Goal: Task Accomplishment & Management: Manage account settings

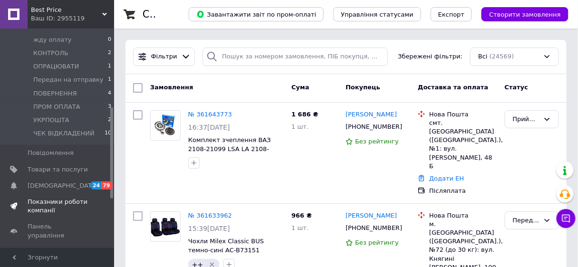
scroll to position [190, 0]
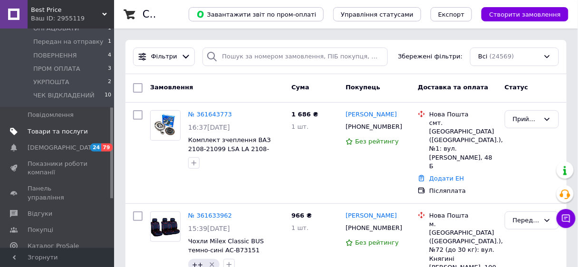
click at [45, 127] on span "Товари та послуги" at bounding box center [58, 131] width 60 height 9
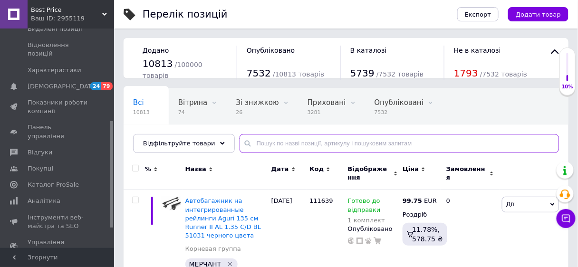
paste input "201910"
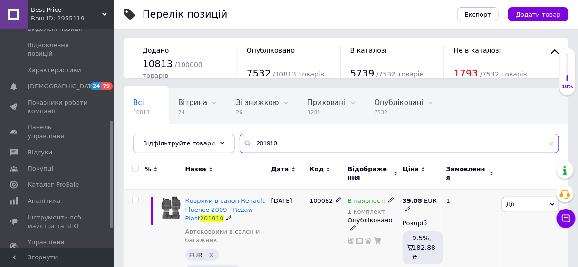
type input "201910"
click at [388, 198] on use at bounding box center [390, 200] width 5 height 5
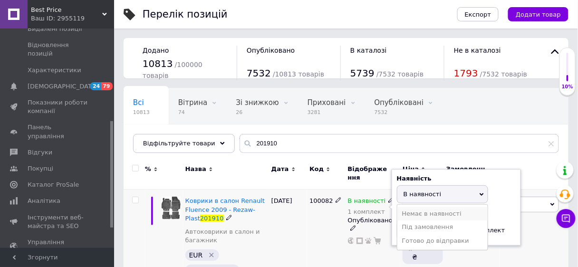
click at [417, 207] on li "Немає в наявності" at bounding box center [442, 213] width 90 height 13
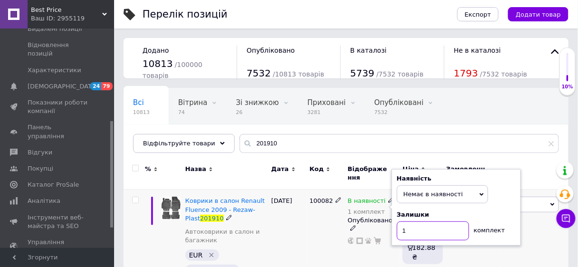
drag, startPoint x: 406, startPoint y: 222, endPoint x: 392, endPoint y: 224, distance: 14.9
click at [392, 224] on div "Наявність Немає в наявності В наявності Під замовлення Готово до відправки Зали…" at bounding box center [456, 207] width 129 height 77
type input "0"
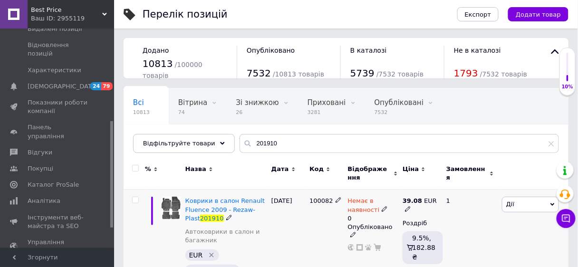
scroll to position [38, 0]
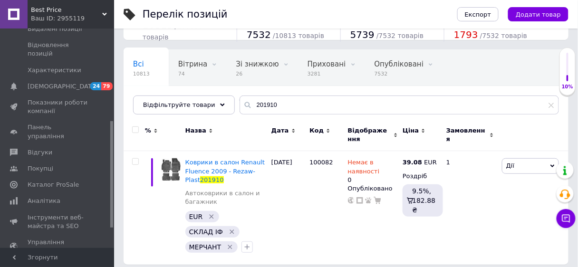
click at [104, 11] on div "Best Price Ваш ID: 2955119" at bounding box center [71, 14] width 87 height 29
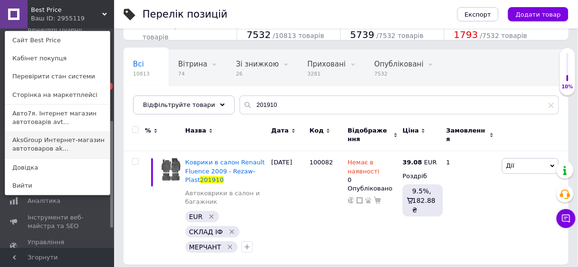
click at [26, 145] on link "AksGroup Интернет-магазин автотоваров ak..." at bounding box center [57, 144] width 105 height 27
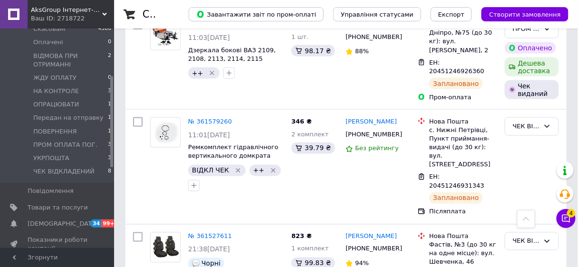
scroll to position [342, 0]
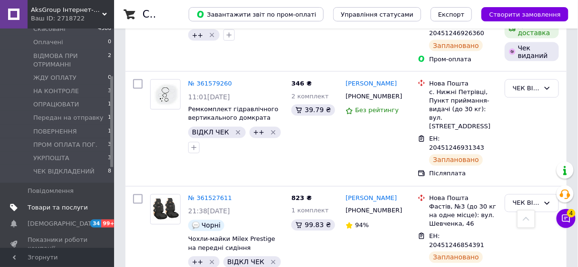
click at [57, 203] on span "Товари та послуги" at bounding box center [58, 207] width 60 height 9
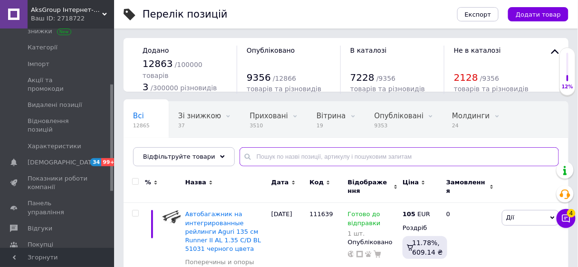
paste input "201910"
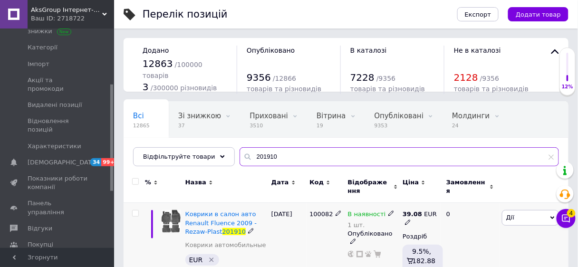
type input "201910"
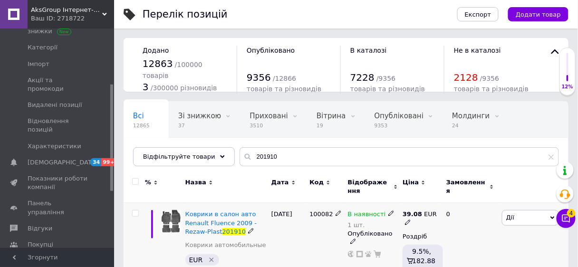
click at [388, 211] on icon at bounding box center [391, 214] width 6 height 6
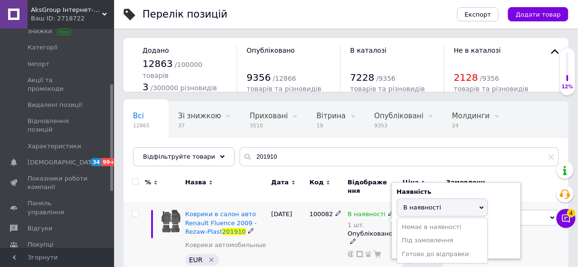
drag, startPoint x: 423, startPoint y: 219, endPoint x: 412, endPoint y: 231, distance: 16.5
click at [423, 221] on li "Немає в наявності" at bounding box center [442, 227] width 90 height 13
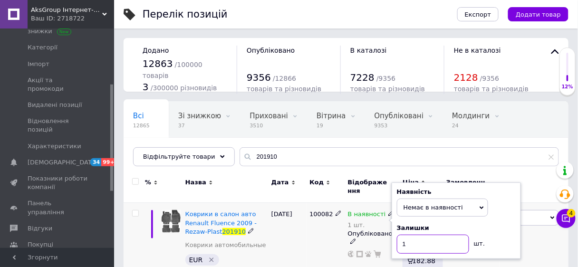
drag, startPoint x: 408, startPoint y: 235, endPoint x: 394, endPoint y: 237, distance: 14.4
click at [394, 237] on div "Наявність Немає в наявності В наявності Під замовлення Готово до відправки Зали…" at bounding box center [456, 221] width 129 height 77
type input "0"
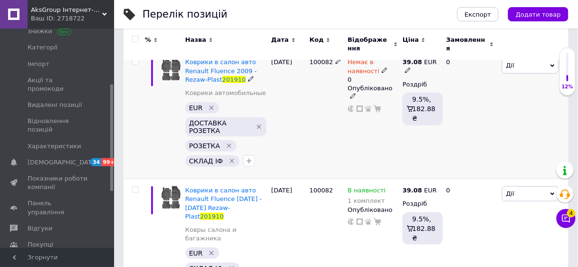
scroll to position [172, 0]
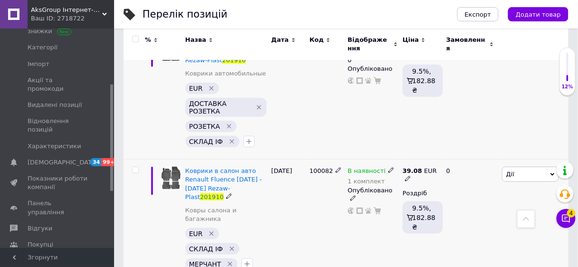
click at [388, 167] on icon at bounding box center [391, 170] width 6 height 6
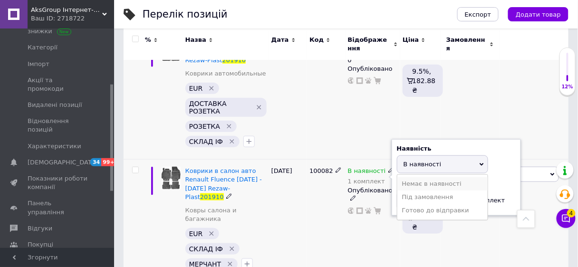
click at [417, 177] on li "Немає в наявності" at bounding box center [442, 183] width 90 height 13
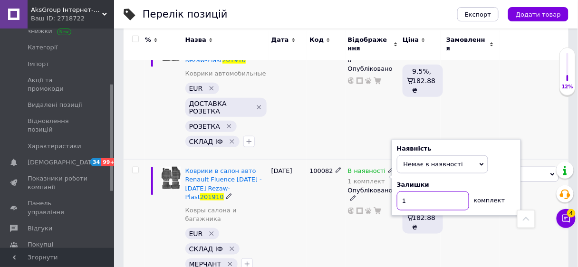
drag, startPoint x: 415, startPoint y: 194, endPoint x: 394, endPoint y: 198, distance: 22.2
click at [394, 198] on div "Наявність Немає в наявності В наявності Під замовлення Готово до відправки Зали…" at bounding box center [456, 177] width 129 height 77
type input "0"
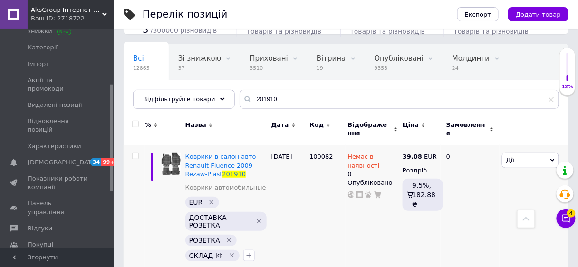
scroll to position [19, 0]
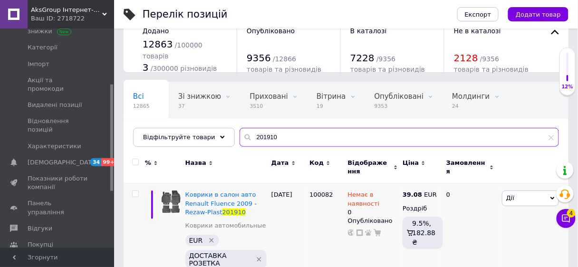
drag, startPoint x: 276, startPoint y: 135, endPoint x: 250, endPoint y: 133, distance: 26.2
click at [222, 124] on div "Всі 12865 Зі знижкою 37 Видалити Редагувати Приховані 3510 Видалити Редагувати …" at bounding box center [346, 114] width 445 height 65
paste input "SL-1020"
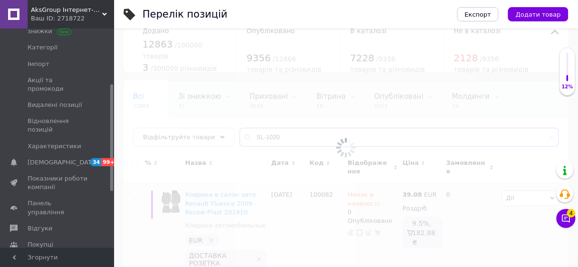
type input "SL-1020"
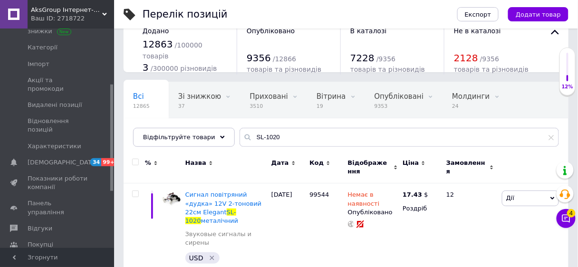
click at [105, 13] on use at bounding box center [104, 14] width 5 height 3
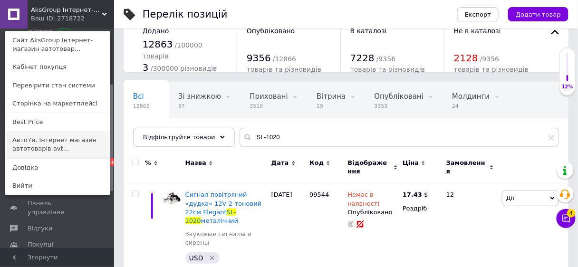
click at [19, 142] on link "Авто7я. Інтернет магазин автотоварів avt..." at bounding box center [57, 144] width 105 height 27
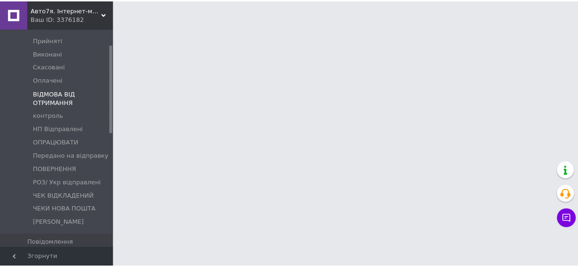
scroll to position [114, 0]
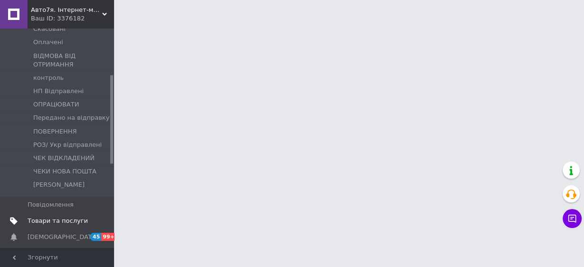
click at [64, 217] on span "Товари та послуги" at bounding box center [58, 221] width 60 height 9
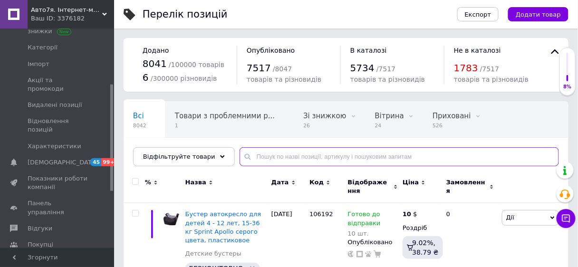
paste input "SL-1020"
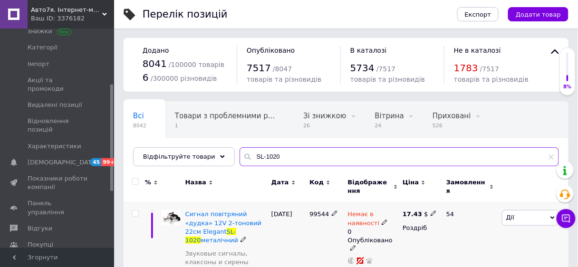
scroll to position [90, 0]
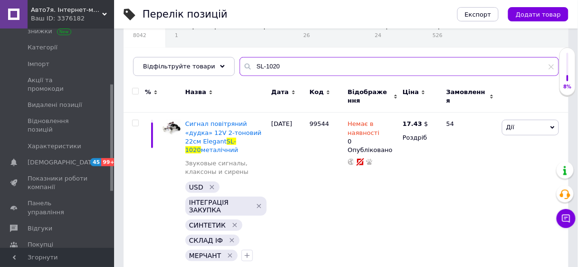
type input "SL-1020"
